Goal: Task Accomplishment & Management: Manage account settings

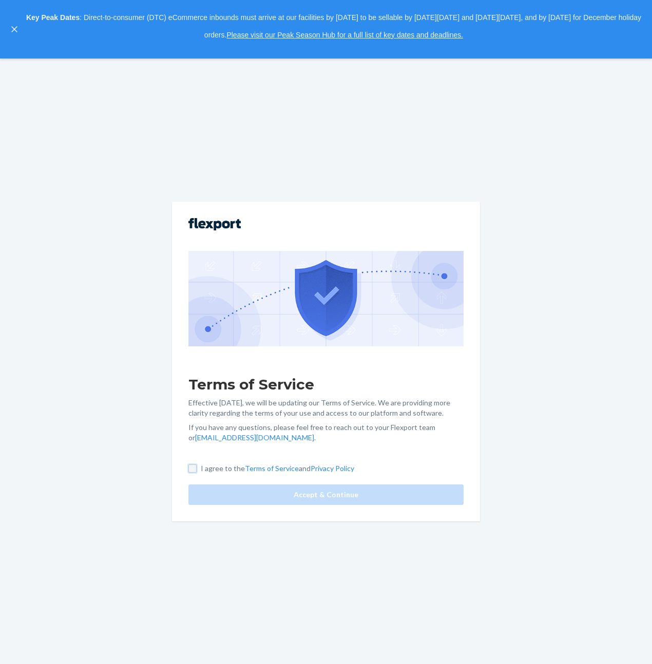
click at [191, 467] on input "I agree to the Terms of Service and Privacy Policy" at bounding box center [192, 469] width 8 height 8
checkbox input "true"
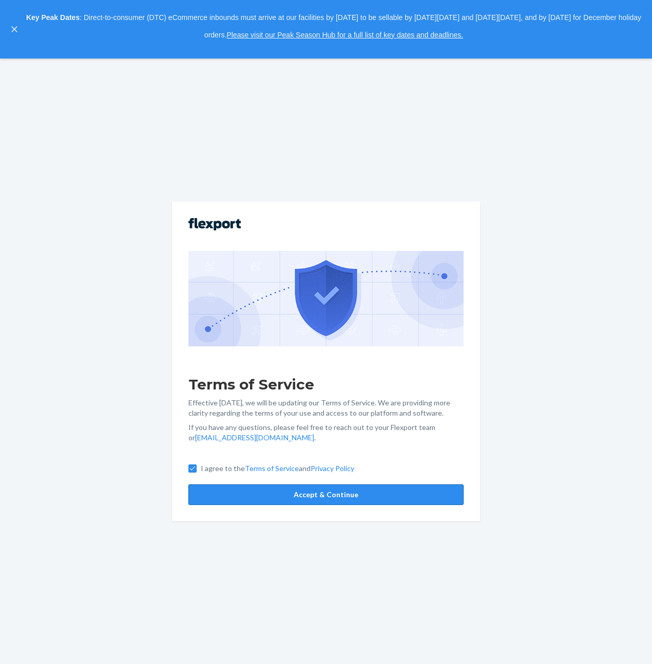
click at [228, 502] on button "Accept & Continue" at bounding box center [325, 495] width 275 height 21
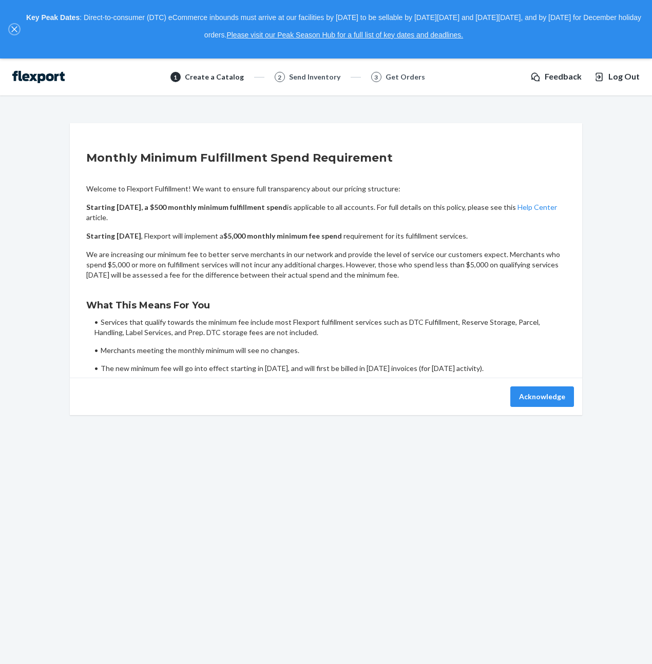
click at [12, 33] on button "close," at bounding box center [14, 29] width 10 height 10
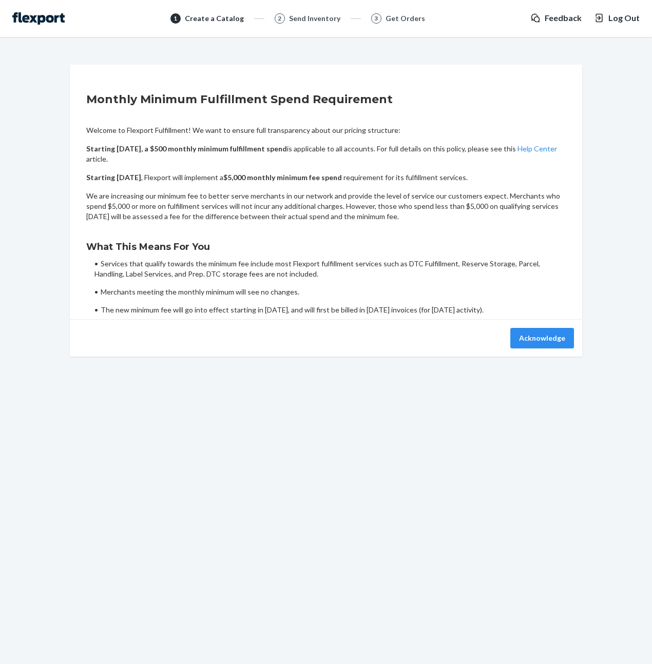
click at [21, 29] on div "1 Create a Catalog 2 Send Inventory 3 Get Orders Feedback Log Out" at bounding box center [326, 18] width 652 height 37
click at [63, 24] on img at bounding box center [38, 18] width 52 height 12
click at [44, 20] on img at bounding box center [38, 18] width 52 height 12
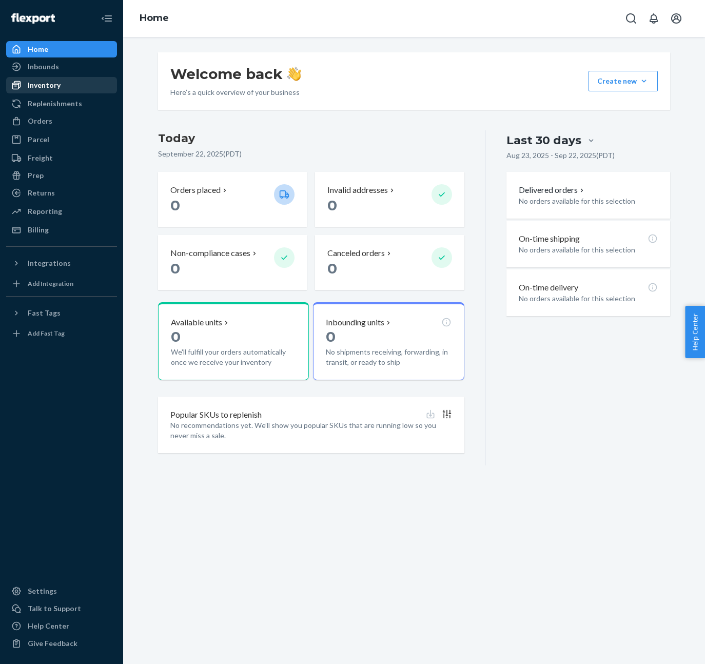
click at [56, 85] on div "Inventory" at bounding box center [44, 85] width 33 height 10
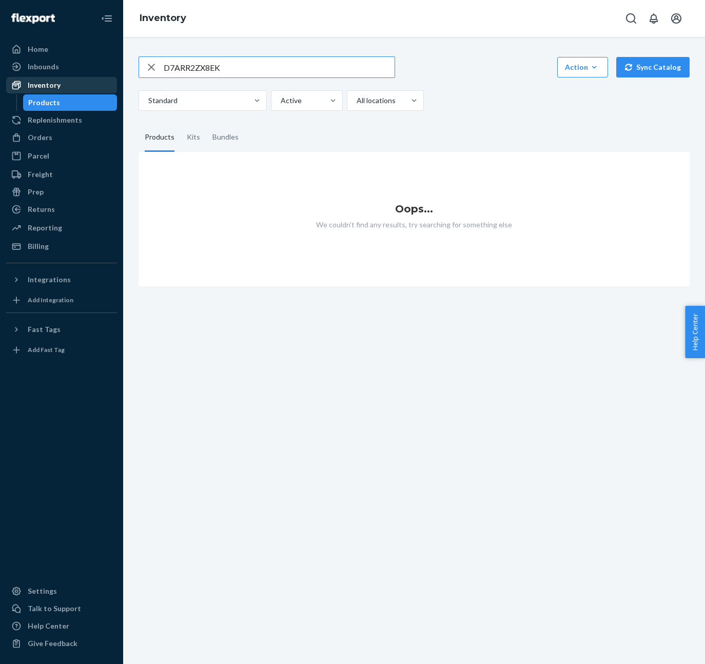
type input "D7ARR2ZX8EK"
click at [65, 87] on div "Inventory" at bounding box center [61, 85] width 109 height 14
click at [155, 64] on icon "button" at bounding box center [151, 67] width 12 height 21
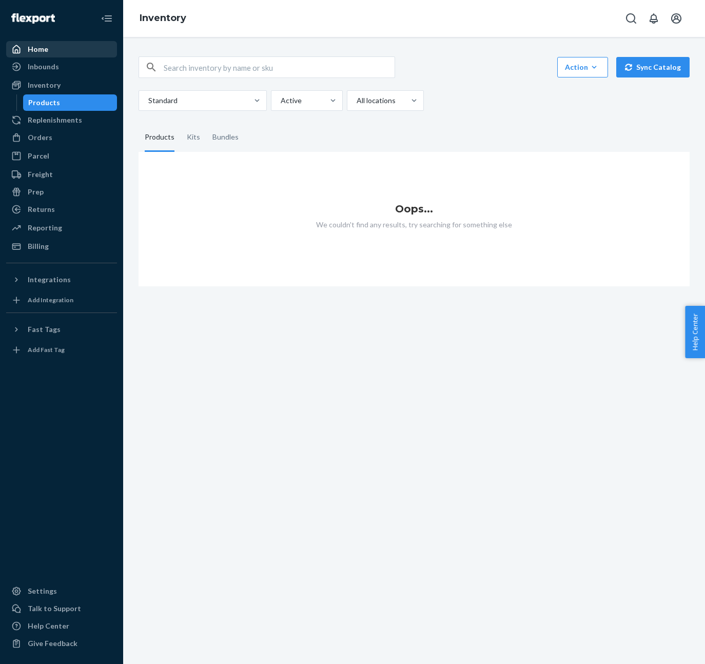
click at [40, 54] on div "Home" at bounding box center [38, 49] width 21 height 10
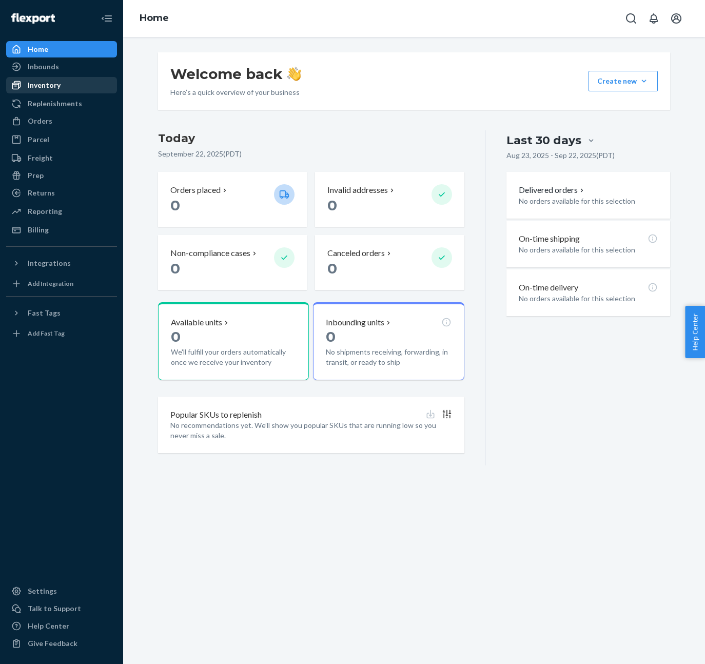
click at [62, 86] on div "Inventory" at bounding box center [61, 85] width 109 height 14
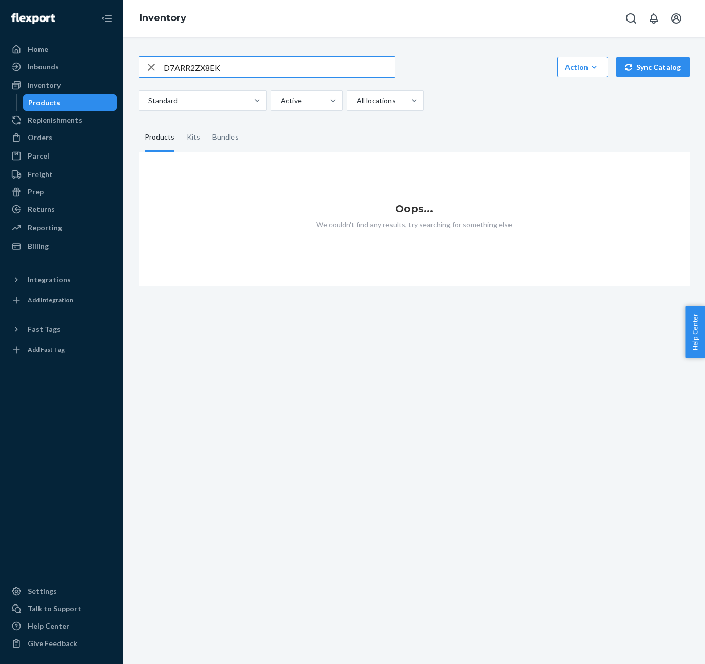
type input "D7ARR2ZX8EK"
click at [65, 56] on link "Home" at bounding box center [61, 49] width 111 height 16
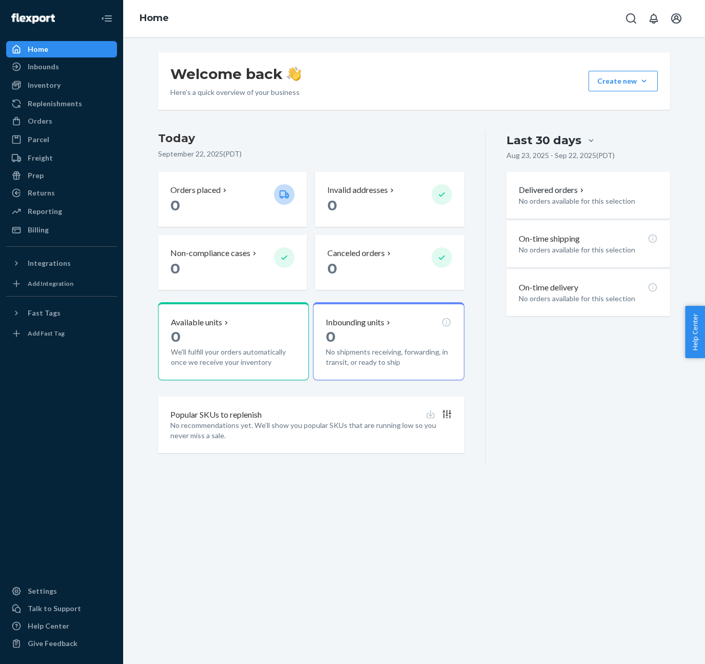
click at [71, 38] on div "Home Inbounds Shipping Plans Problems Inventory Products Replenishments Orders …" at bounding box center [61, 332] width 123 height 664
click at [677, 17] on icon "Open account menu" at bounding box center [676, 18] width 12 height 12
click at [635, 90] on div "Log out" at bounding box center [652, 99] width 77 height 19
